Goal: Transaction & Acquisition: Purchase product/service

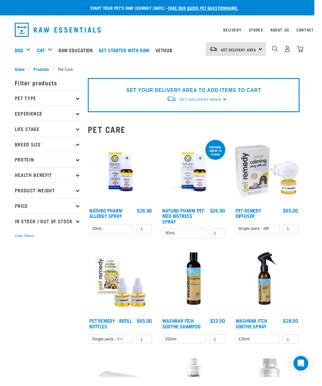
click at [36, 100] on p "Pet Type" at bounding box center [48, 100] width 67 height 16
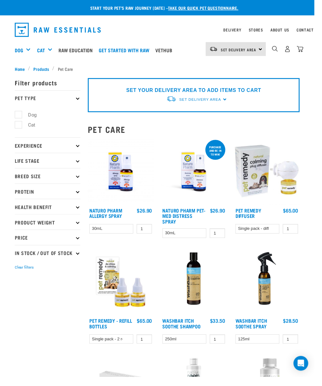
click at [20, 127] on label "Cat" at bounding box center [29, 128] width 20 height 8
click at [19, 127] on input "Cat" at bounding box center [17, 127] width 4 height 4
checkbox input "true"
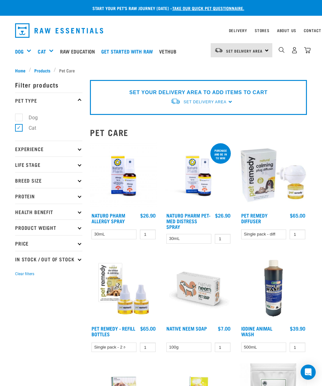
click at [0, 0] on div "Pet Care" at bounding box center [0, 0] width 0 height 0
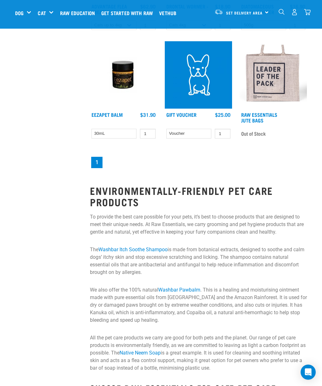
scroll to position [382, 0]
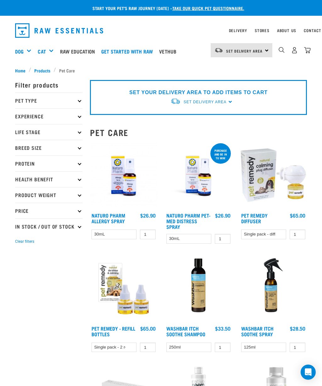
click at [82, 96] on p "Pet Type" at bounding box center [48, 100] width 67 height 16
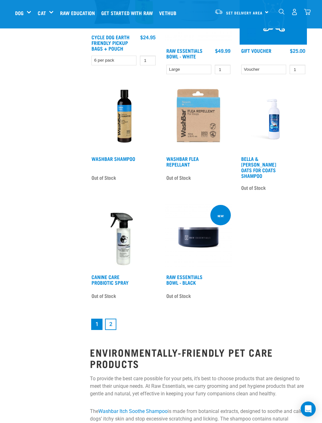
scroll to position [997, 0]
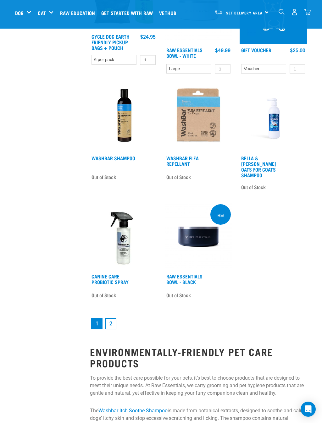
click at [115, 321] on link "2" at bounding box center [110, 323] width 11 height 11
